Goal: Information Seeking & Learning: Learn about a topic

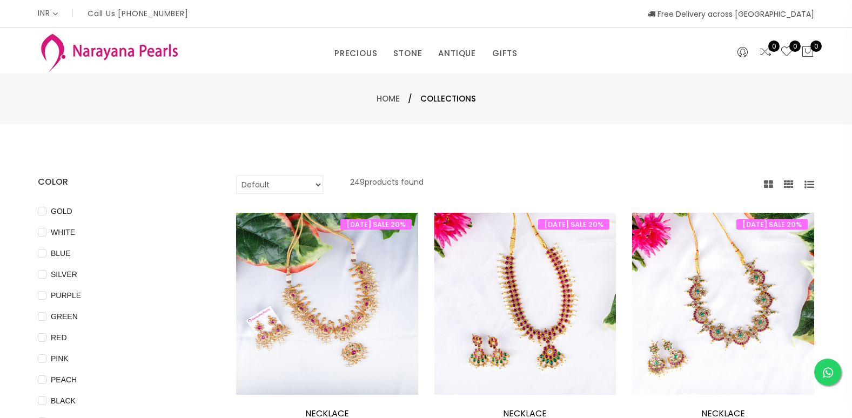
select select "INR"
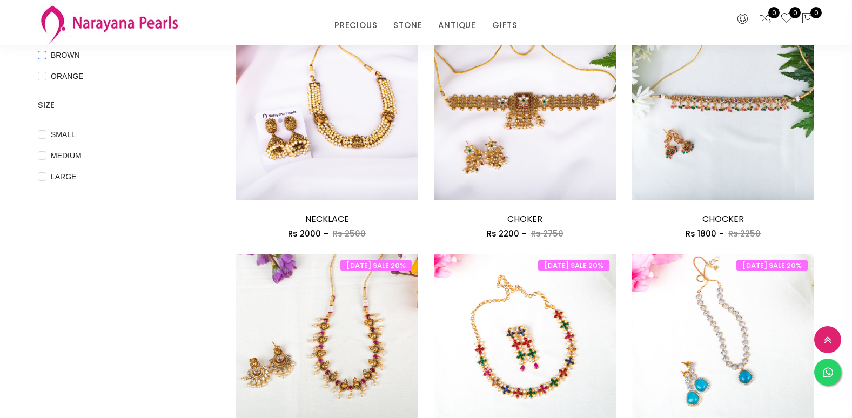
scroll to position [270, 0]
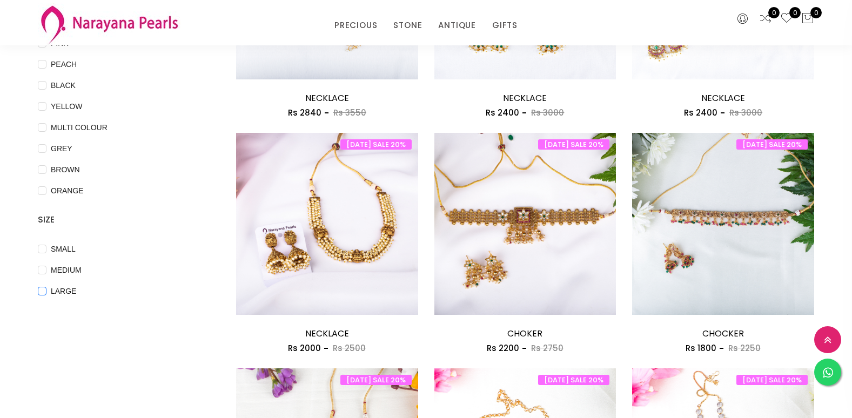
click at [46, 289] on span "LARGE" at bounding box center [63, 291] width 34 height 12
click at [46, 289] on input "LARGE" at bounding box center [42, 299] width 9 height 24
checkbox input "true"
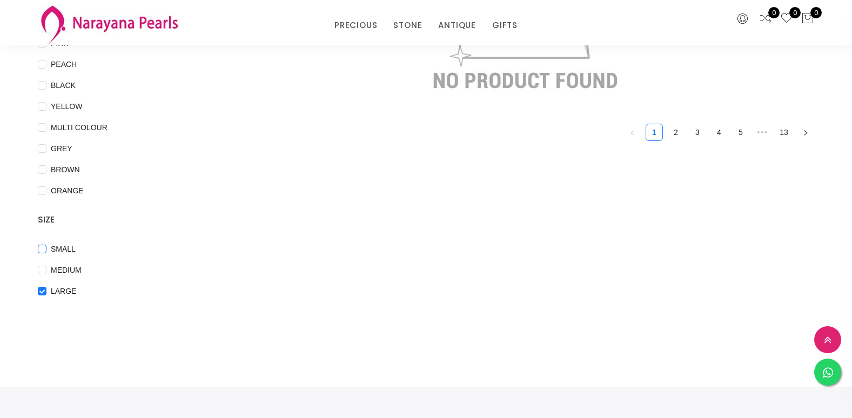
click at [41, 264] on input "SMALL" at bounding box center [42, 257] width 9 height 24
checkbox input "true"
click at [42, 270] on input "MEDIUM" at bounding box center [42, 278] width 9 height 24
checkbox input "true"
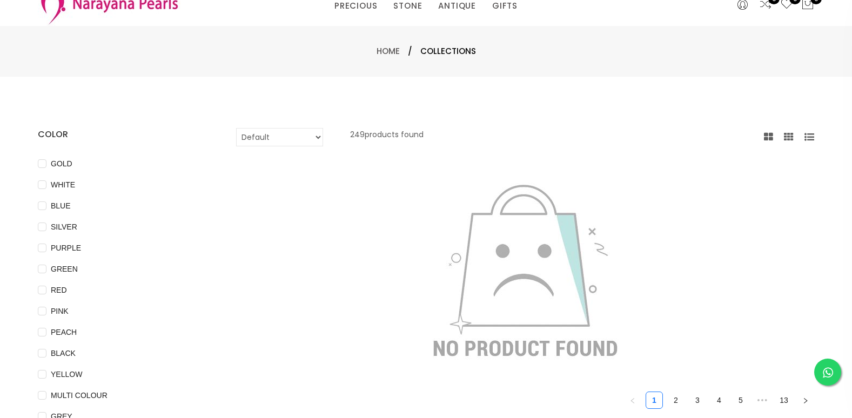
scroll to position [0, 0]
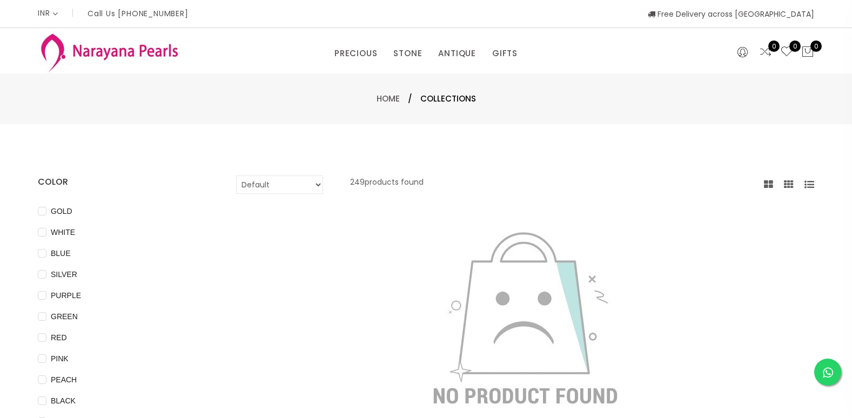
click at [314, 184] on select "Default Price - High to Low Price - Low to High" at bounding box center [279, 185] width 87 height 18
select select "priceHighToLow"
click at [236, 176] on select "Default Price - High to Low Price - Low to High" at bounding box center [279, 185] width 87 height 18
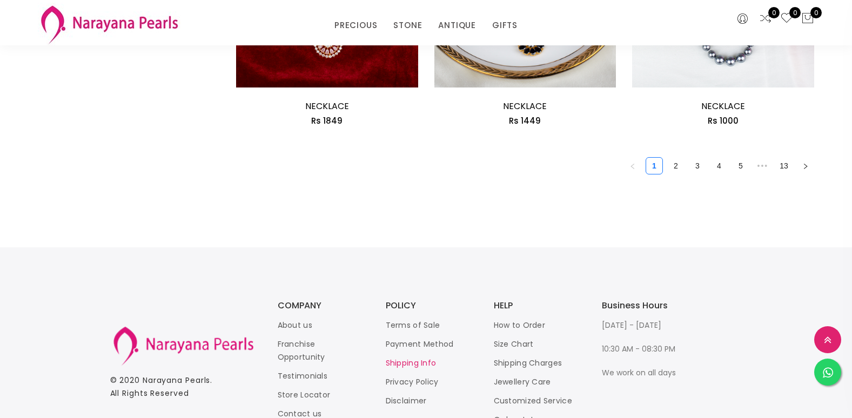
scroll to position [1674, 0]
click at [783, 165] on link "13" at bounding box center [784, 165] width 16 height 16
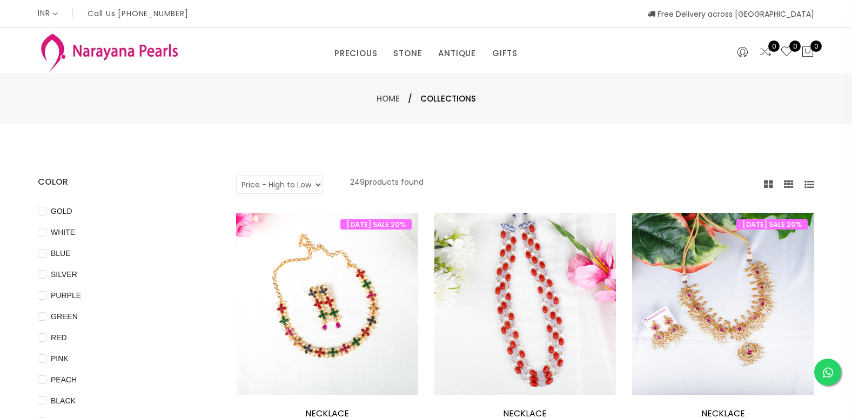
click at [187, 12] on p "Call Us [PHONE_NUMBER]" at bounding box center [137, 14] width 101 height 8
click at [202, 19] on div "INR CAD HKD GBP IDR INR JPY MYR USD MXN AUD Call Us [PHONE_NUMBER] Free Deliver…" at bounding box center [426, 14] width 776 height 28
click at [392, 100] on link "Home" at bounding box center [387, 98] width 23 height 11
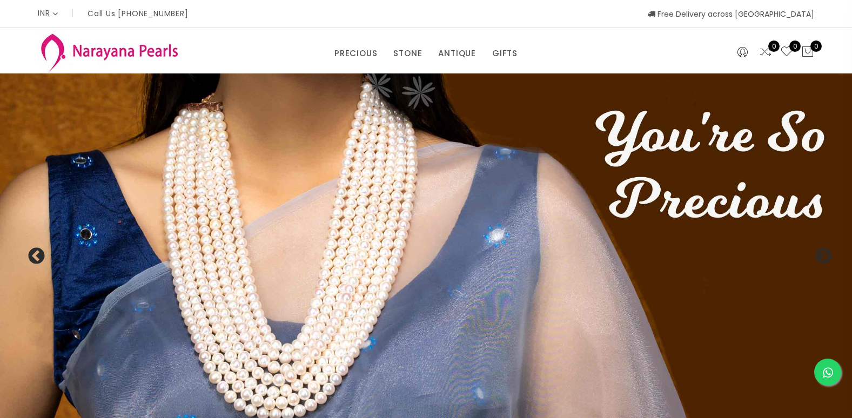
click at [34, 258] on button "Previous" at bounding box center [32, 252] width 11 height 11
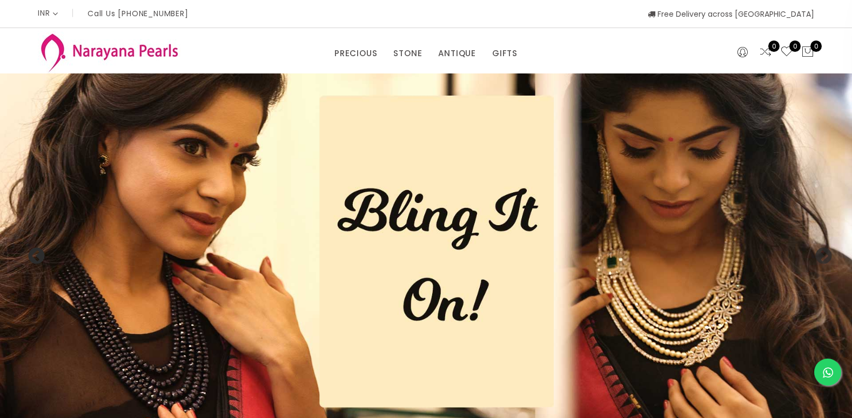
click at [34, 258] on button "Previous" at bounding box center [32, 252] width 11 height 11
click at [129, 228] on img at bounding box center [426, 250] width 852 height 355
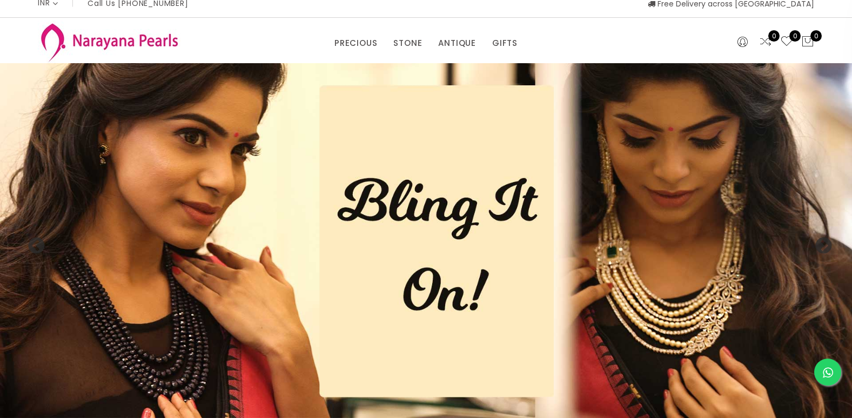
click at [128, 228] on img at bounding box center [426, 240] width 852 height 355
click at [187, 225] on img at bounding box center [426, 240] width 852 height 355
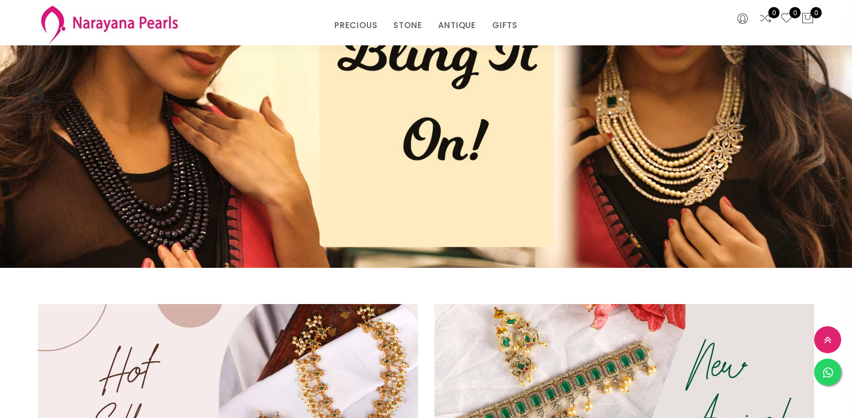
scroll to position [226, 0]
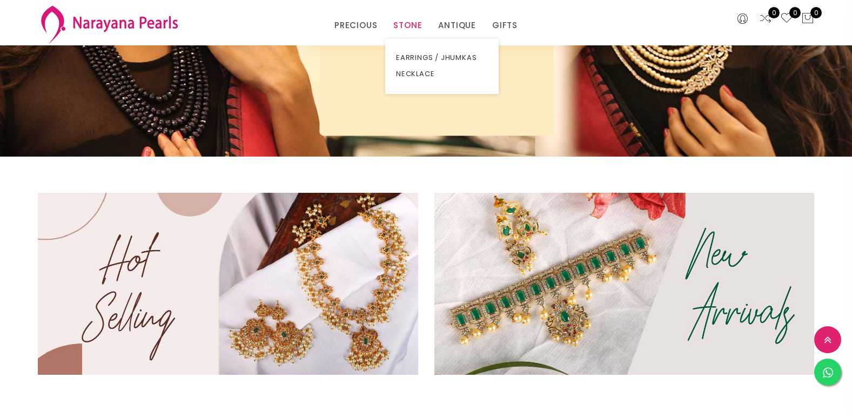
click at [406, 26] on link "STONE" at bounding box center [407, 25] width 29 height 16
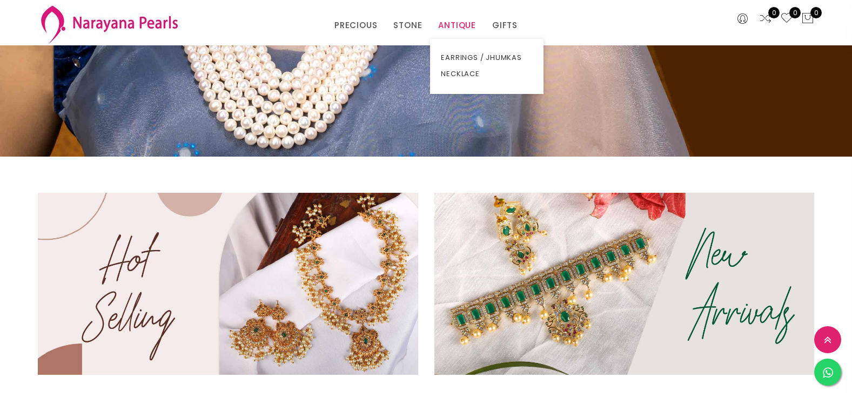
click at [458, 26] on link "ANTIQUE" at bounding box center [457, 25] width 38 height 16
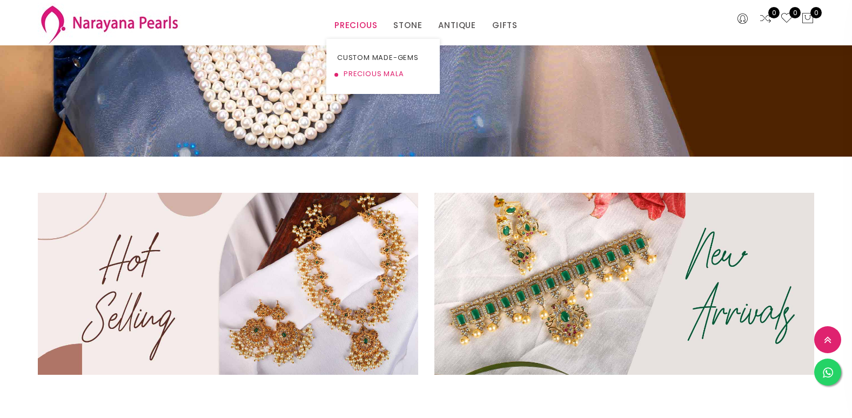
click at [384, 75] on link "PRECIOUS MALA" at bounding box center [383, 74] width 92 height 16
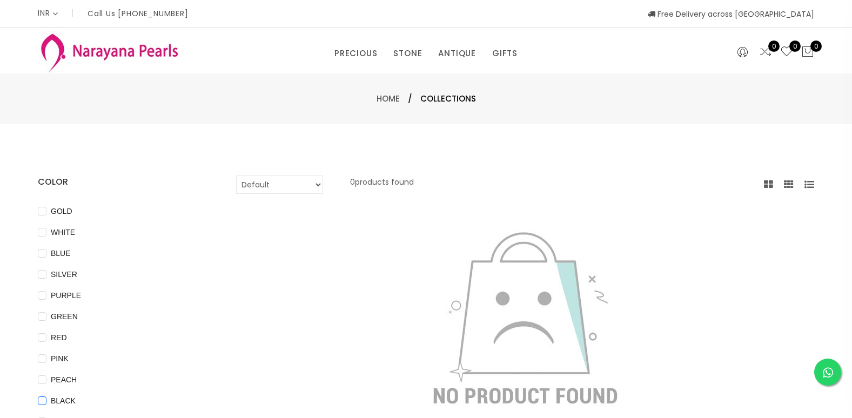
click at [63, 403] on span "BLACK" at bounding box center [62, 401] width 33 height 12
click at [46, 403] on input "BLACK" at bounding box center [42, 408] width 9 height 24
checkbox input "true"
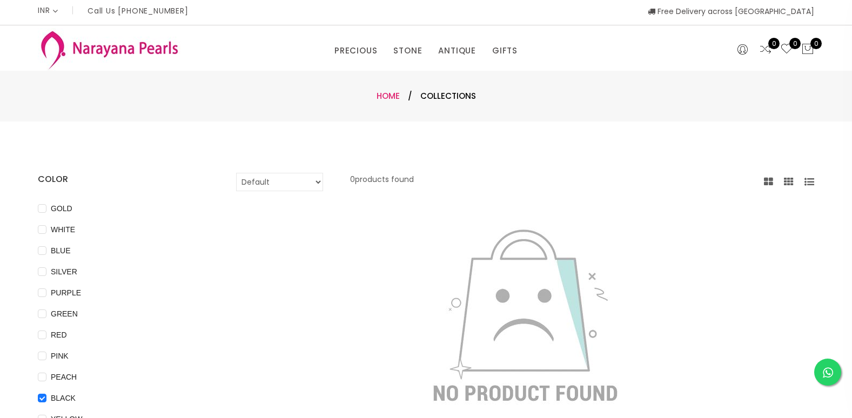
click at [393, 99] on link "Home" at bounding box center [387, 95] width 23 height 11
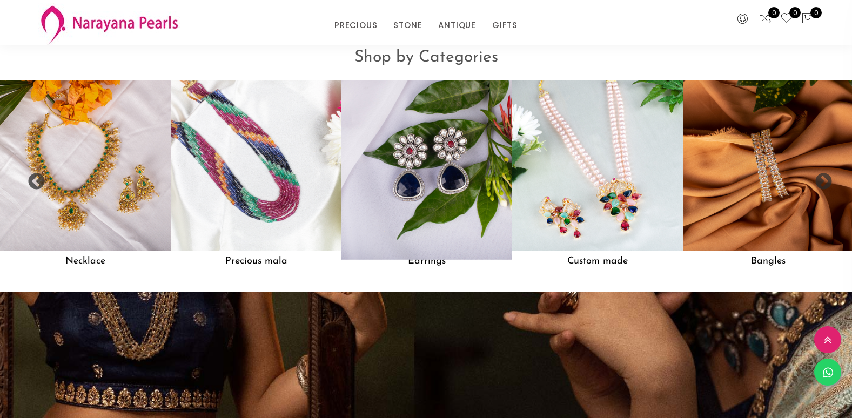
scroll to position [1027, 0]
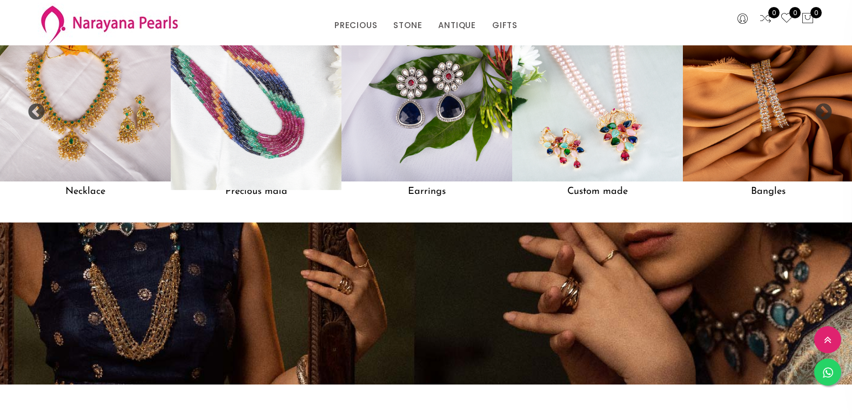
click at [264, 159] on img at bounding box center [256, 96] width 188 height 188
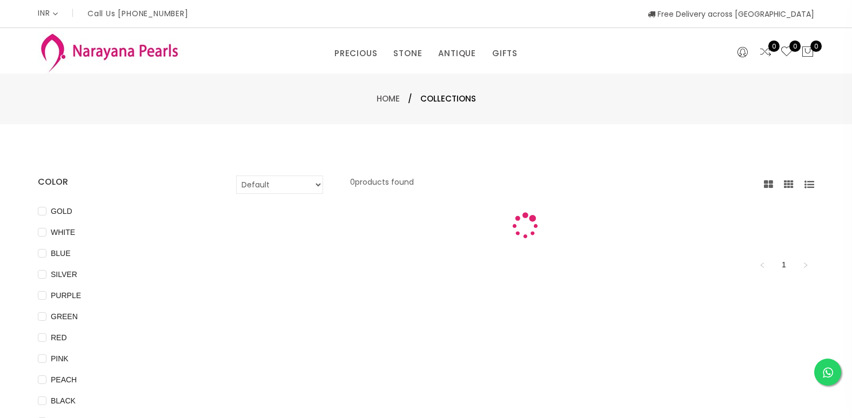
click at [264, 159] on div "COLOR GOLD WHITE BLUE SILVER PURPLE GREEN RED PINK PEACH BLACK YELLOW MULTI COL…" at bounding box center [426, 403] width 852 height 559
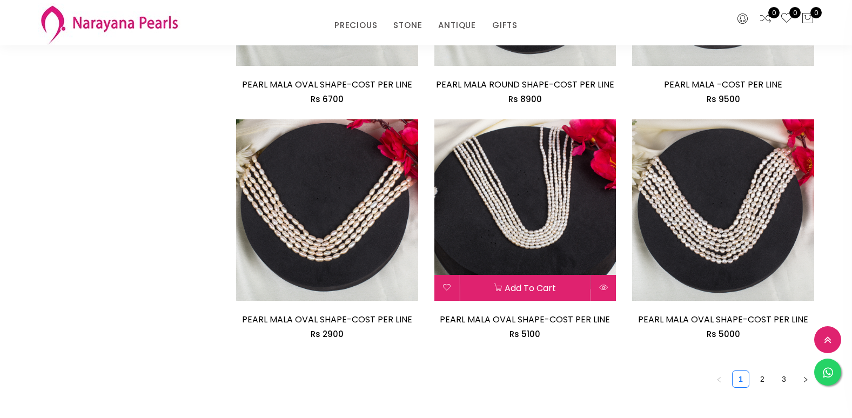
scroll to position [1566, 0]
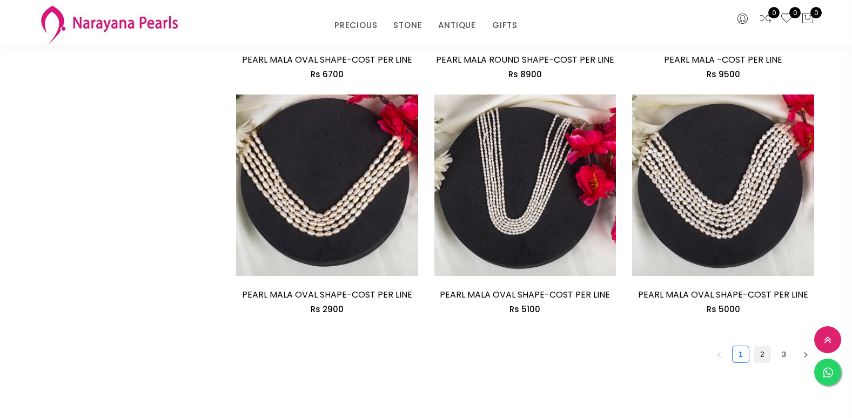
click at [762, 349] on link "2" at bounding box center [762, 354] width 16 height 16
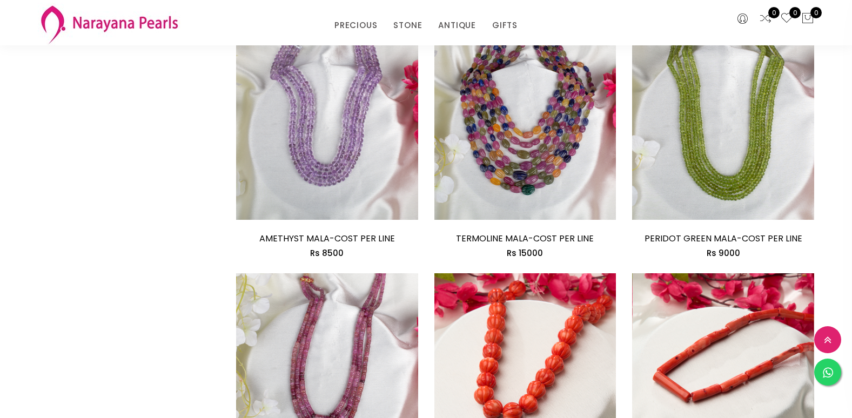
scroll to position [1458, 0]
